Goal: Transaction & Acquisition: Purchase product/service

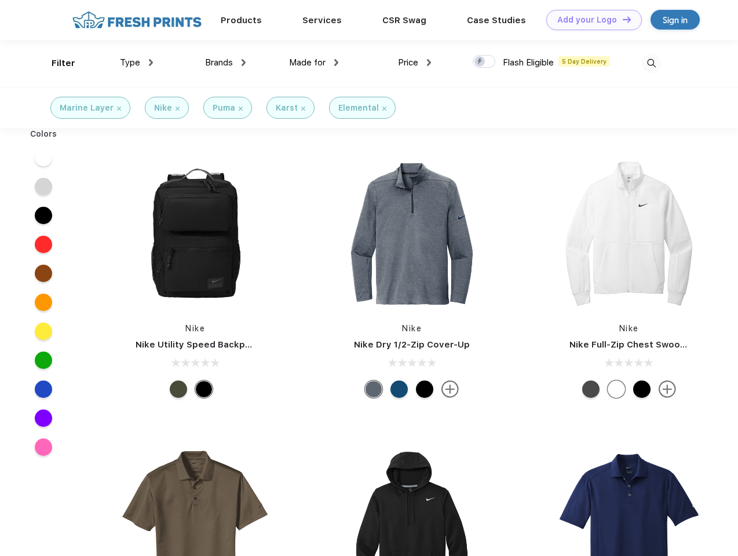
click at [590, 20] on link "Add your Logo Design Tool" at bounding box center [594, 20] width 96 height 20
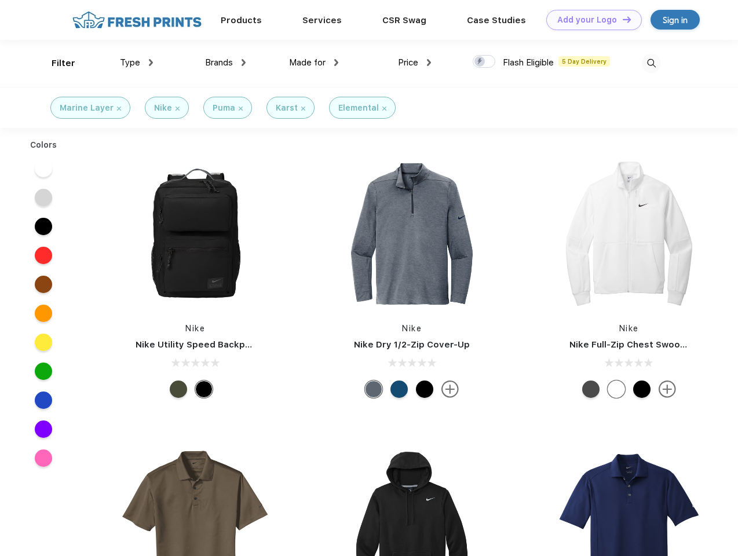
click at [0, 0] on div "Design Tool" at bounding box center [0, 0] width 0 height 0
click at [622, 19] on link "Add your Logo Design Tool" at bounding box center [594, 20] width 96 height 20
click at [56, 63] on div "Filter" at bounding box center [64, 63] width 24 height 13
click at [137, 63] on span "Type" at bounding box center [130, 62] width 20 height 10
click at [225, 63] on span "Brands" at bounding box center [219, 62] width 28 height 10
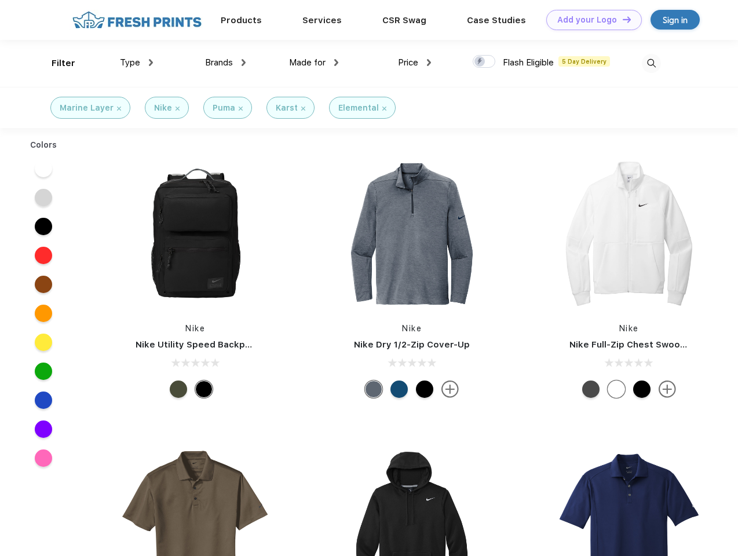
click at [314, 63] on span "Made for" at bounding box center [307, 62] width 36 height 10
click at [415, 63] on span "Price" at bounding box center [408, 62] width 20 height 10
click at [484, 62] on div at bounding box center [484, 61] width 23 height 13
click at [480, 62] on input "checkbox" at bounding box center [477, 58] width 8 height 8
click at [651, 63] on img at bounding box center [651, 63] width 19 height 19
